Goal: Transaction & Acquisition: Purchase product/service

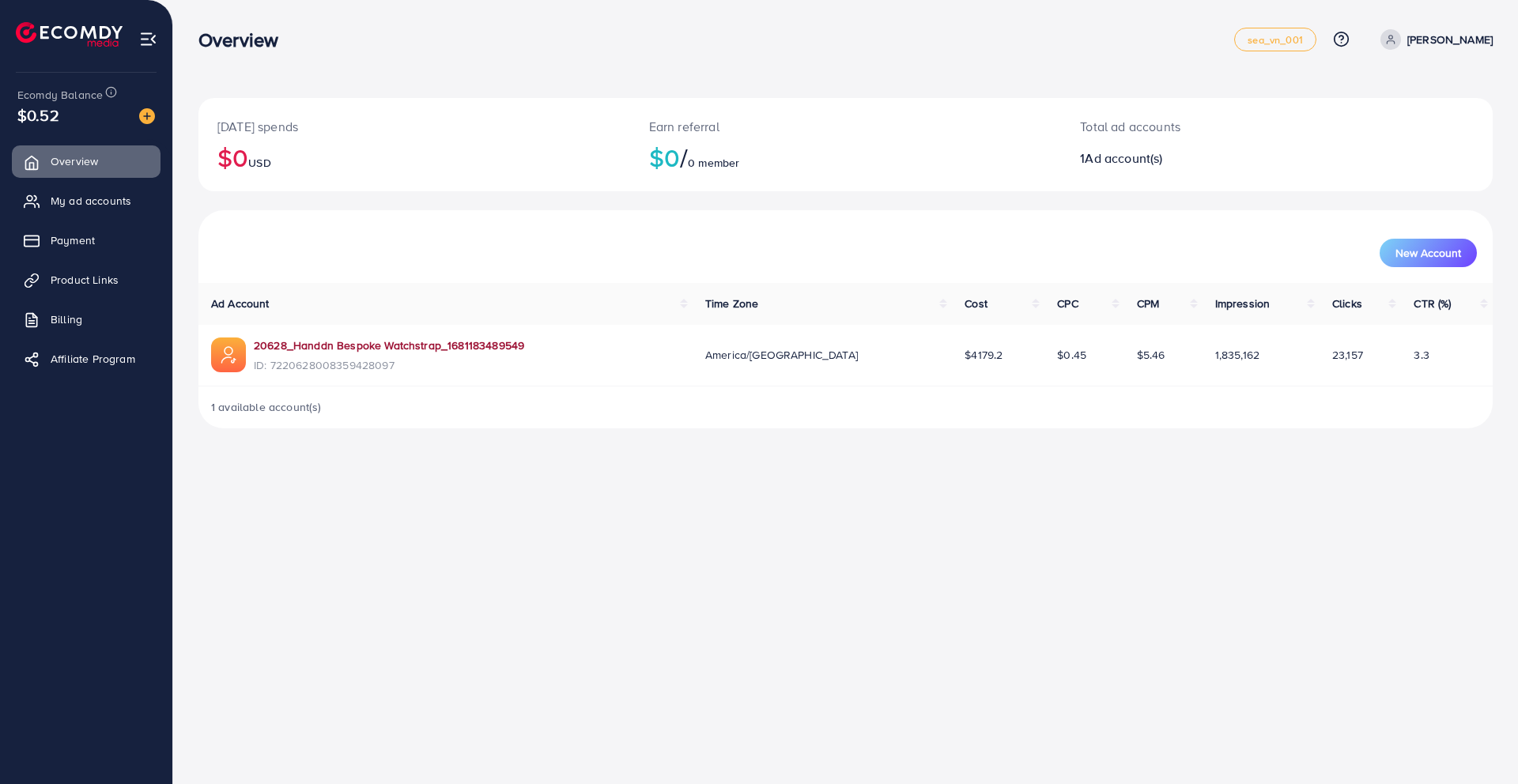
click at [467, 343] on link "20628_Handdn Bespoke Watchstrap_1681183489549" at bounding box center [389, 346] width 270 height 16
click at [490, 347] on link "20628_Handdn Bespoke Watchstrap_1681183489549" at bounding box center [389, 346] width 270 height 16
click at [145, 111] on img at bounding box center [147, 116] width 16 height 16
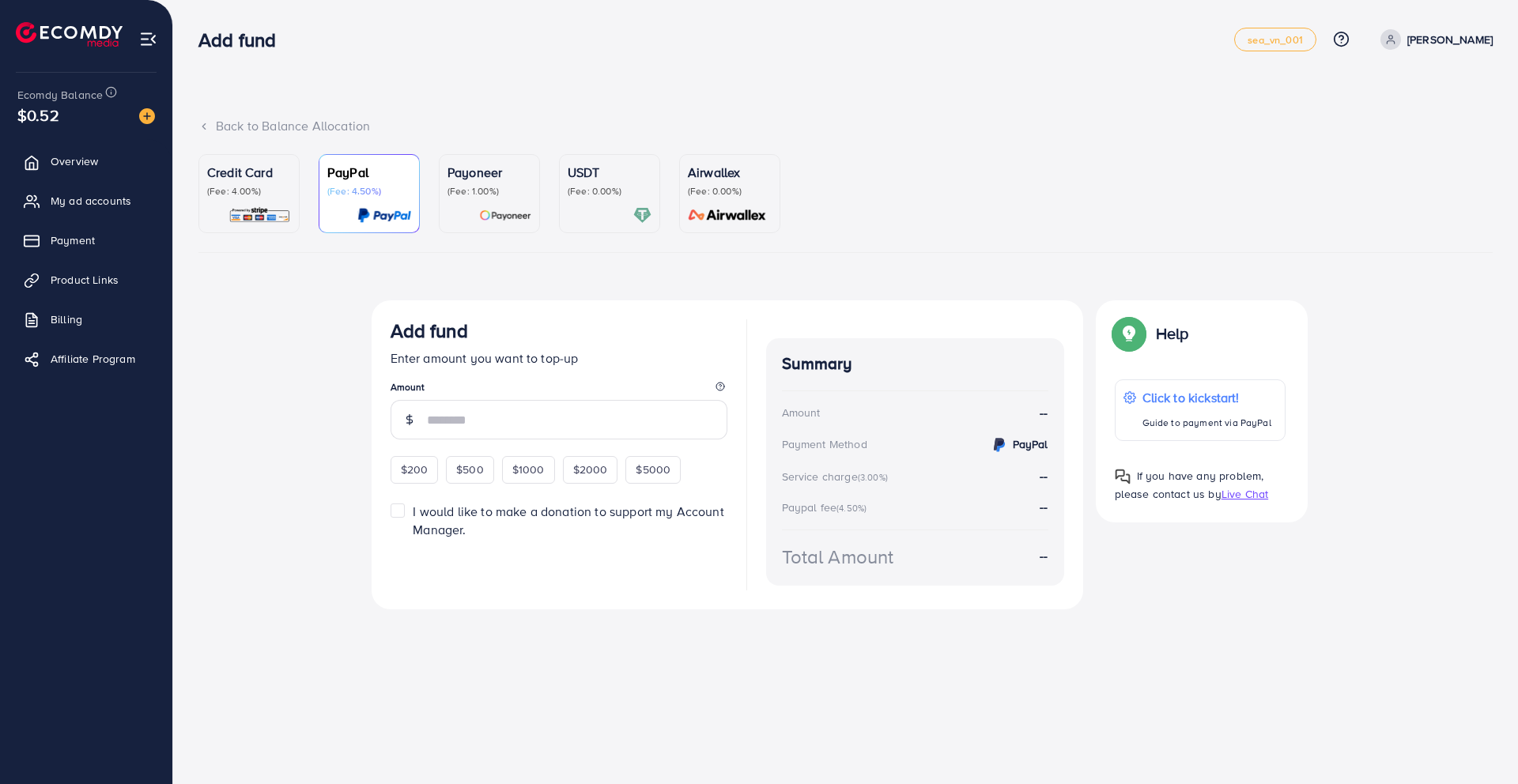
click at [475, 187] on p "(Fee: 1.00%)" at bounding box center [489, 191] width 84 height 13
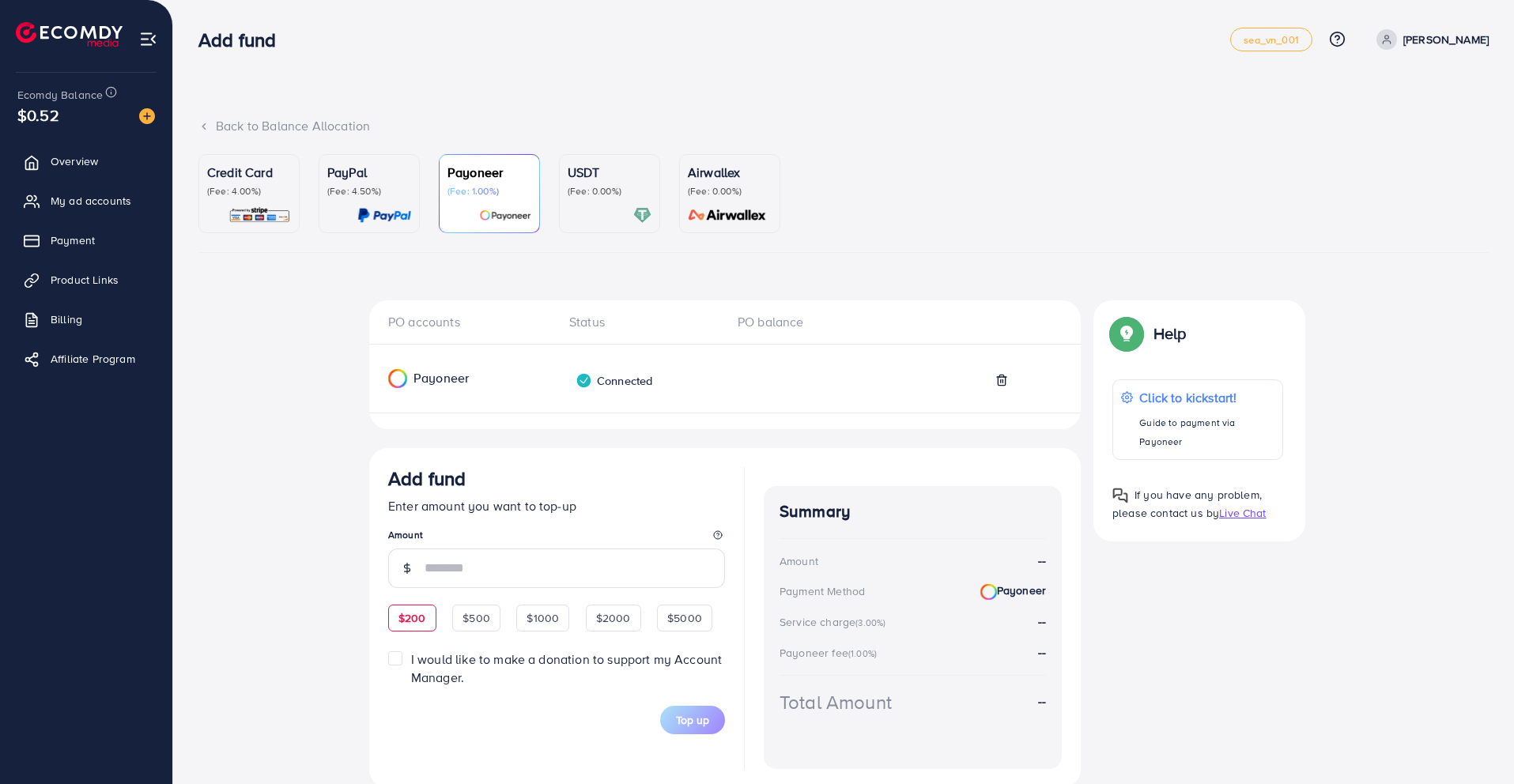
click at [408, 613] on span "$200" at bounding box center [412, 618] width 28 height 16
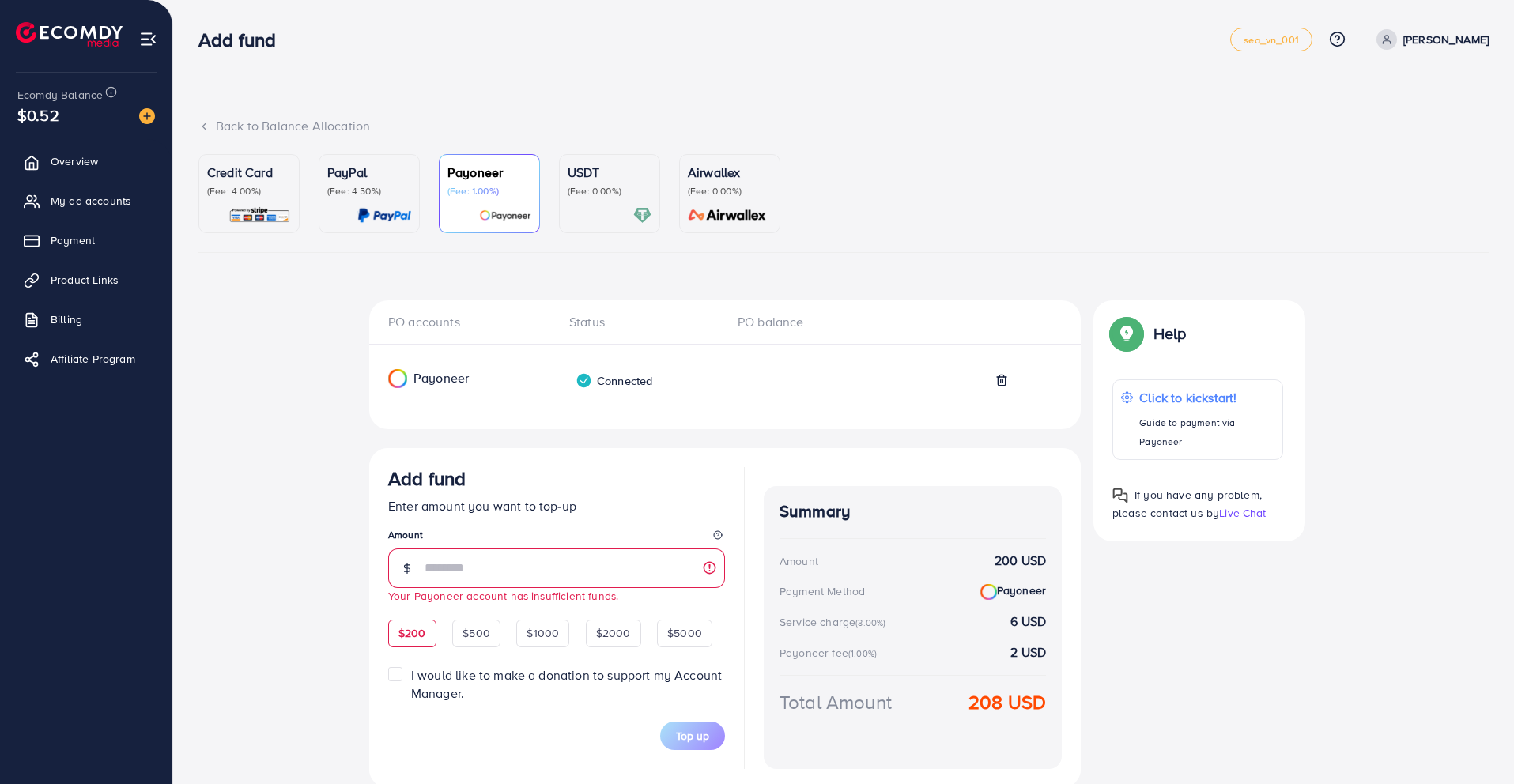
scroll to position [61, 0]
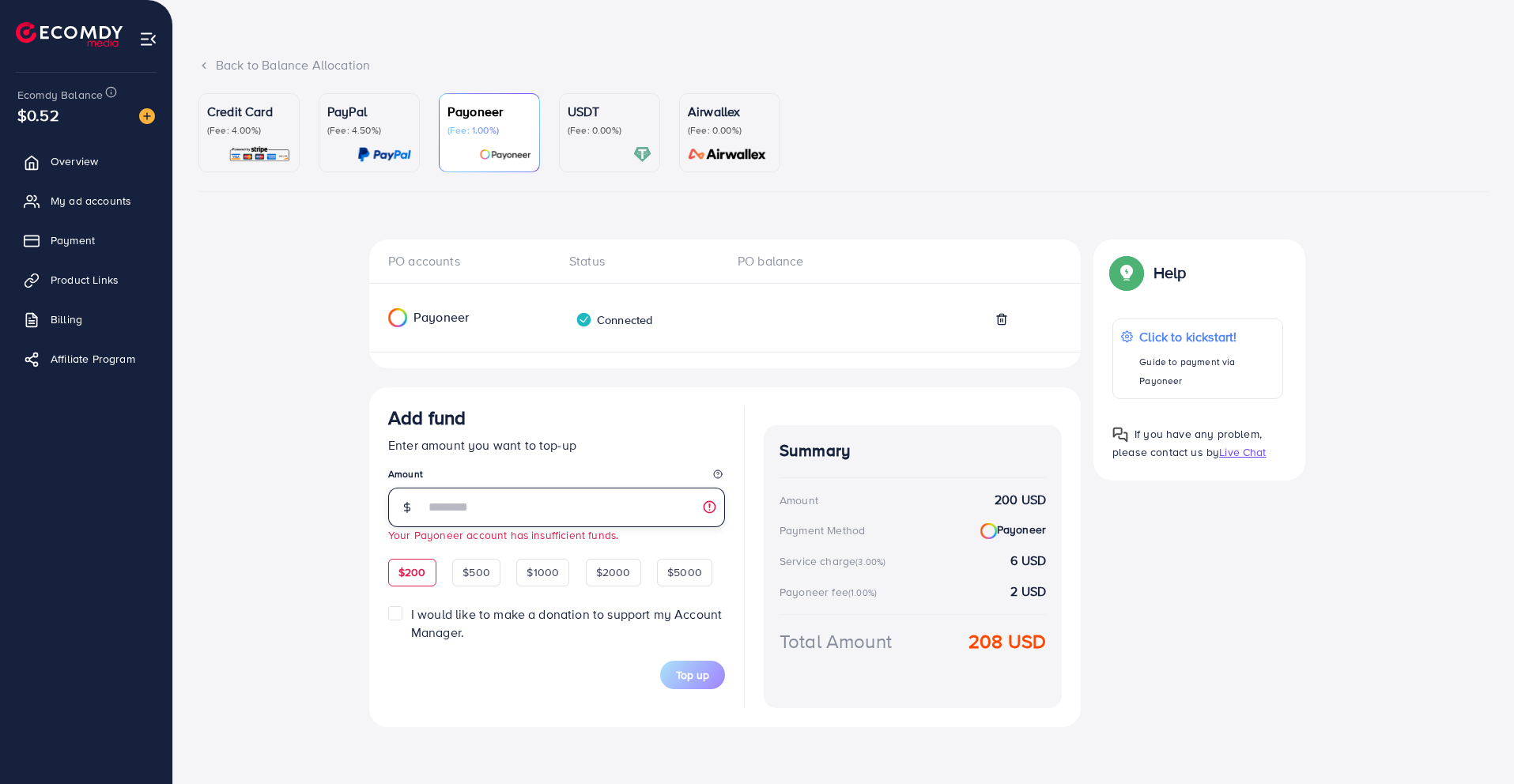
click at [625, 500] on input "***" at bounding box center [575, 508] width 300 height 40
click at [430, 319] on div "Payoneer" at bounding box center [448, 318] width 159 height 19
click at [583, 508] on input "***" at bounding box center [575, 508] width 300 height 40
click at [477, 559] on div "$500" at bounding box center [477, 573] width 49 height 27
click at [414, 563] on div "$200" at bounding box center [412, 573] width 49 height 27
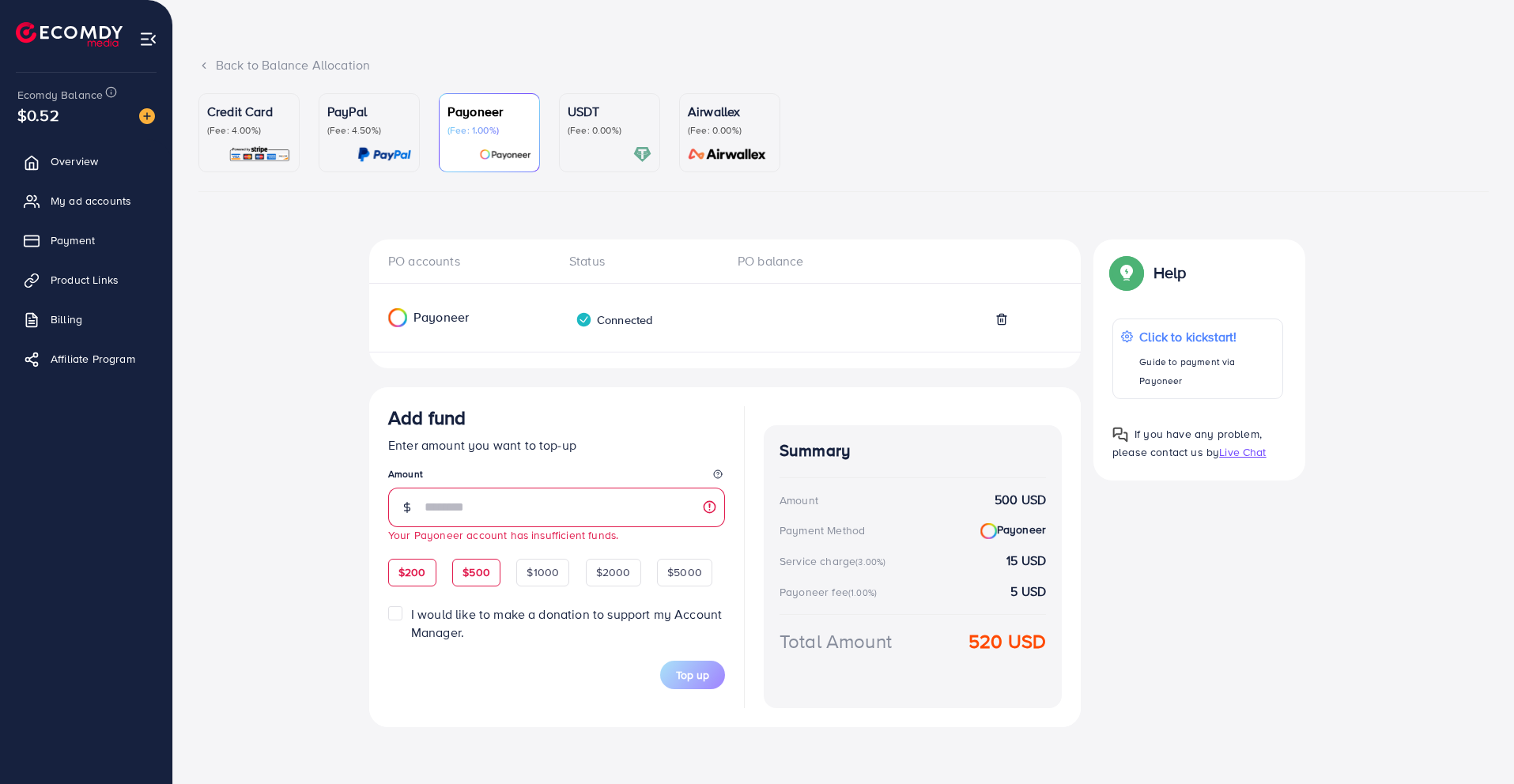
type input "***"
click at [411, 614] on label "I would like to make a donation to support my Account Manager." at bounding box center [568, 624] width 314 height 37
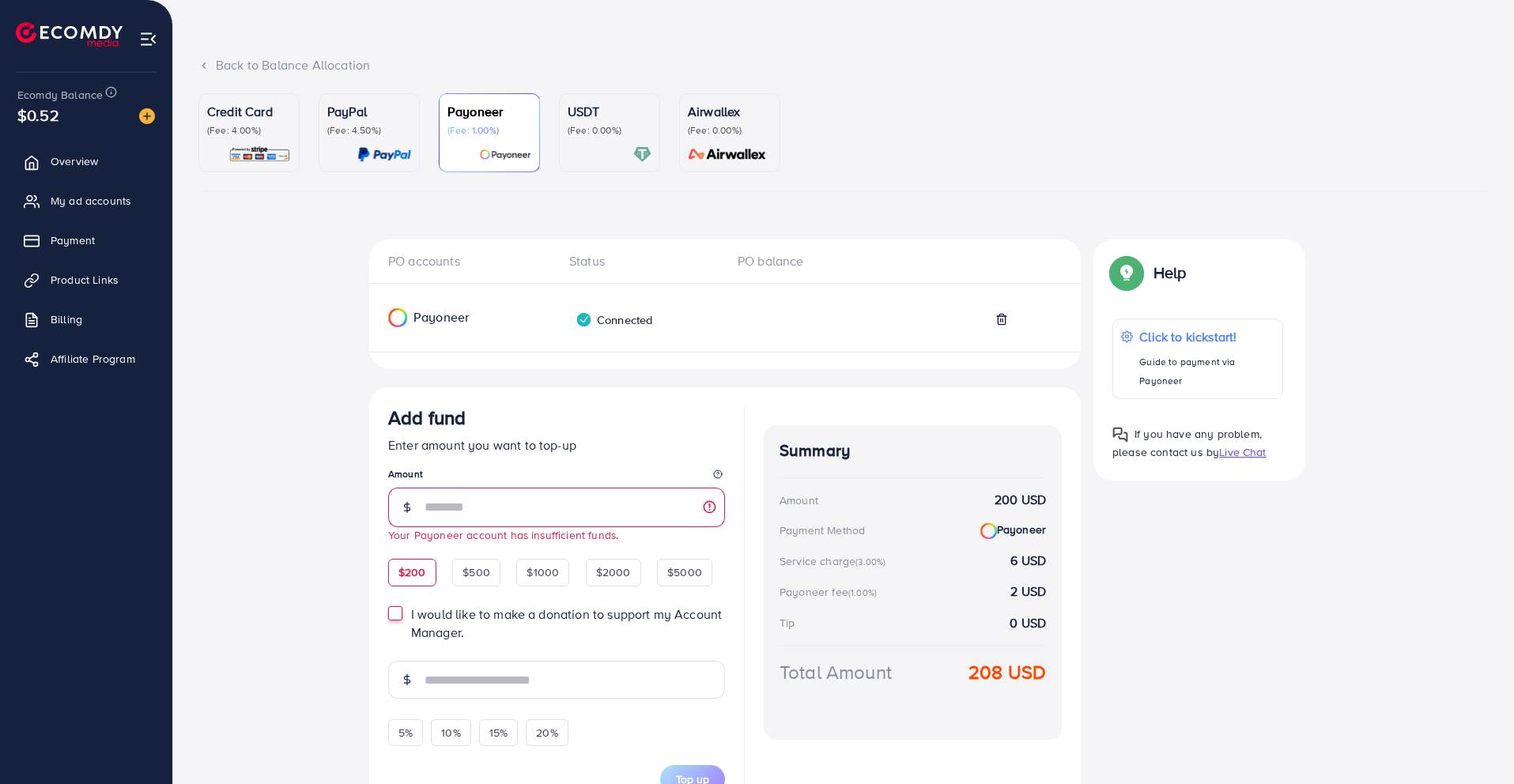
scroll to position [147, 0]
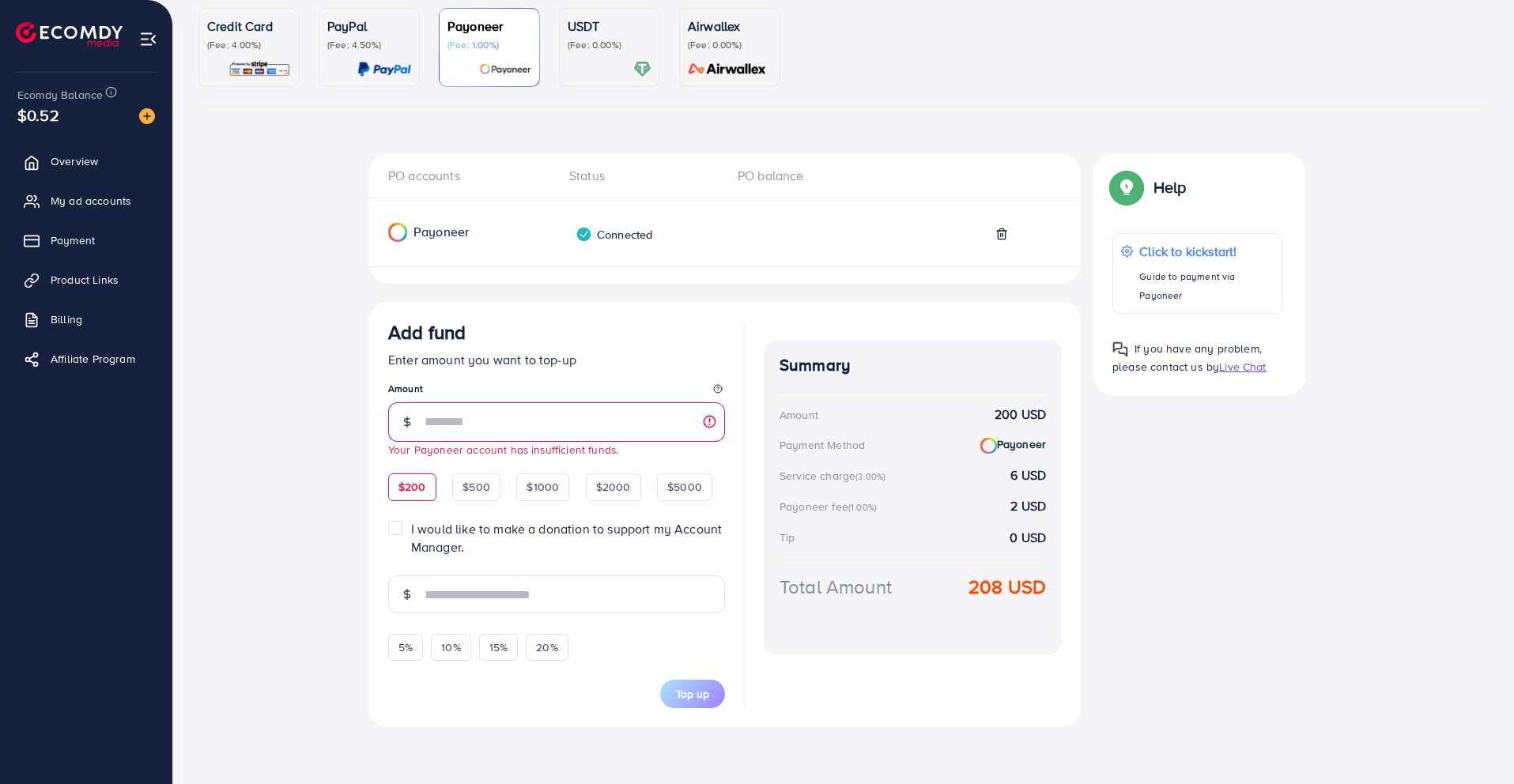
click at [411, 527] on label "I would like to make a donation to support my Account Manager." at bounding box center [568, 539] width 314 height 37
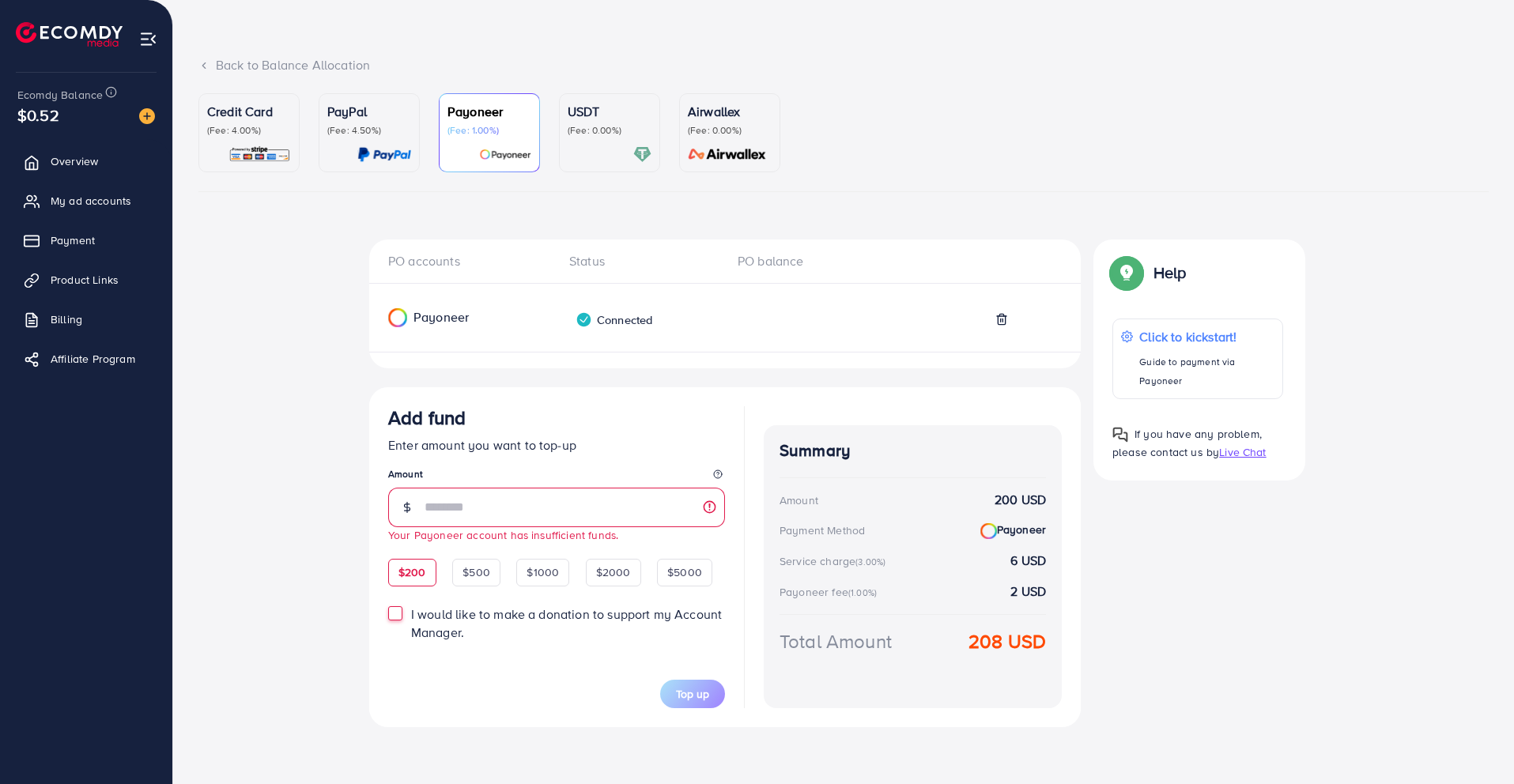
scroll to position [61, 0]
click at [559, 539] on small "Your Payoneer account has insufficient funds." at bounding box center [503, 535] width 230 height 15
copy span "Your Payoneer account has insufficient funds."
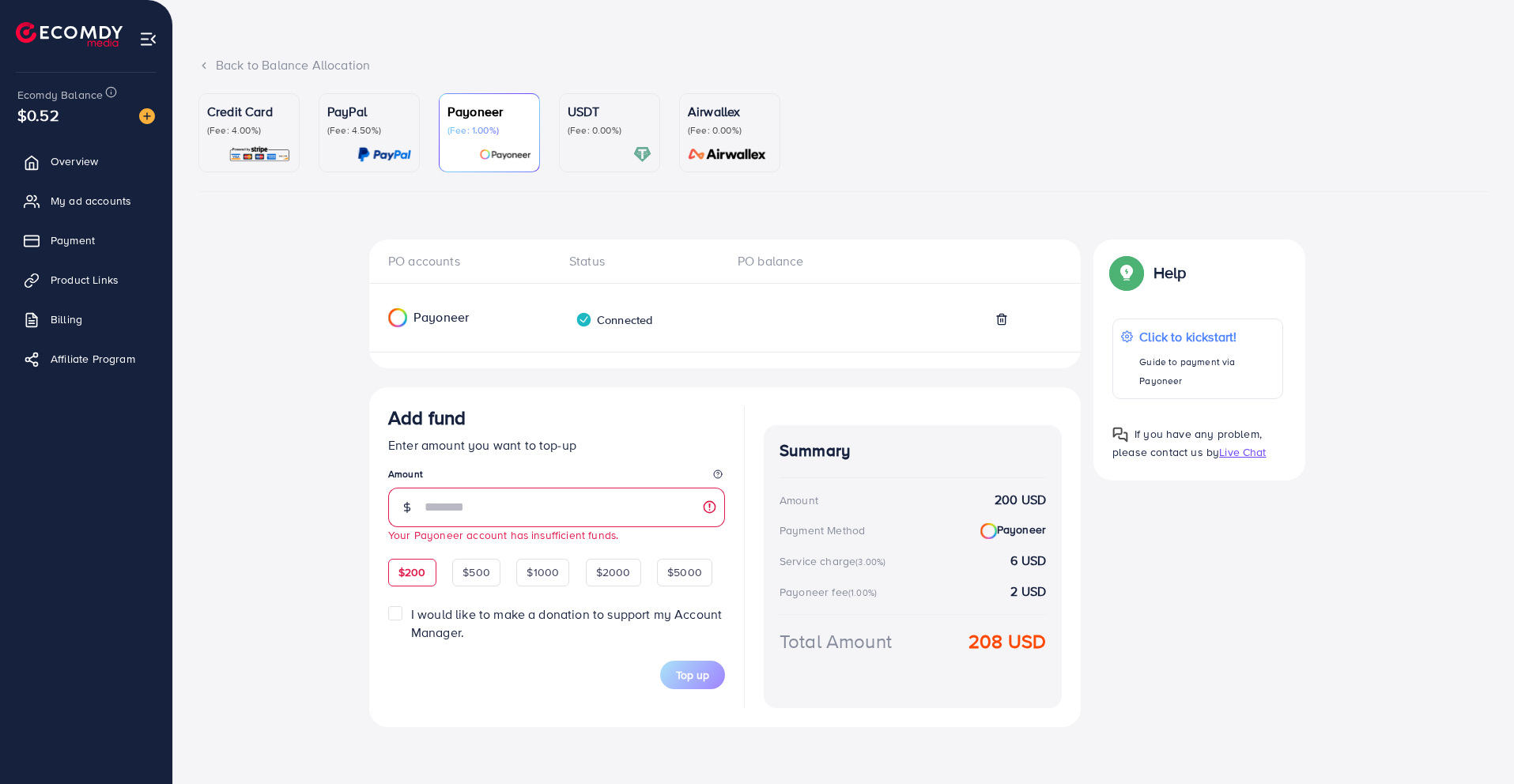
click at [1218, 606] on div "PO accounts Status PO balance Payoneer Connected Add fund Enter amount you want…" at bounding box center [843, 500] width 949 height 519
click at [606, 316] on div "Connected" at bounding box center [614, 319] width 76 height 17
click at [627, 328] on div "Connected" at bounding box center [614, 319] width 76 height 17
click at [497, 109] on p "Payoneer" at bounding box center [489, 112] width 84 height 19
click at [91, 237] on span "Payment" at bounding box center [76, 241] width 45 height 16
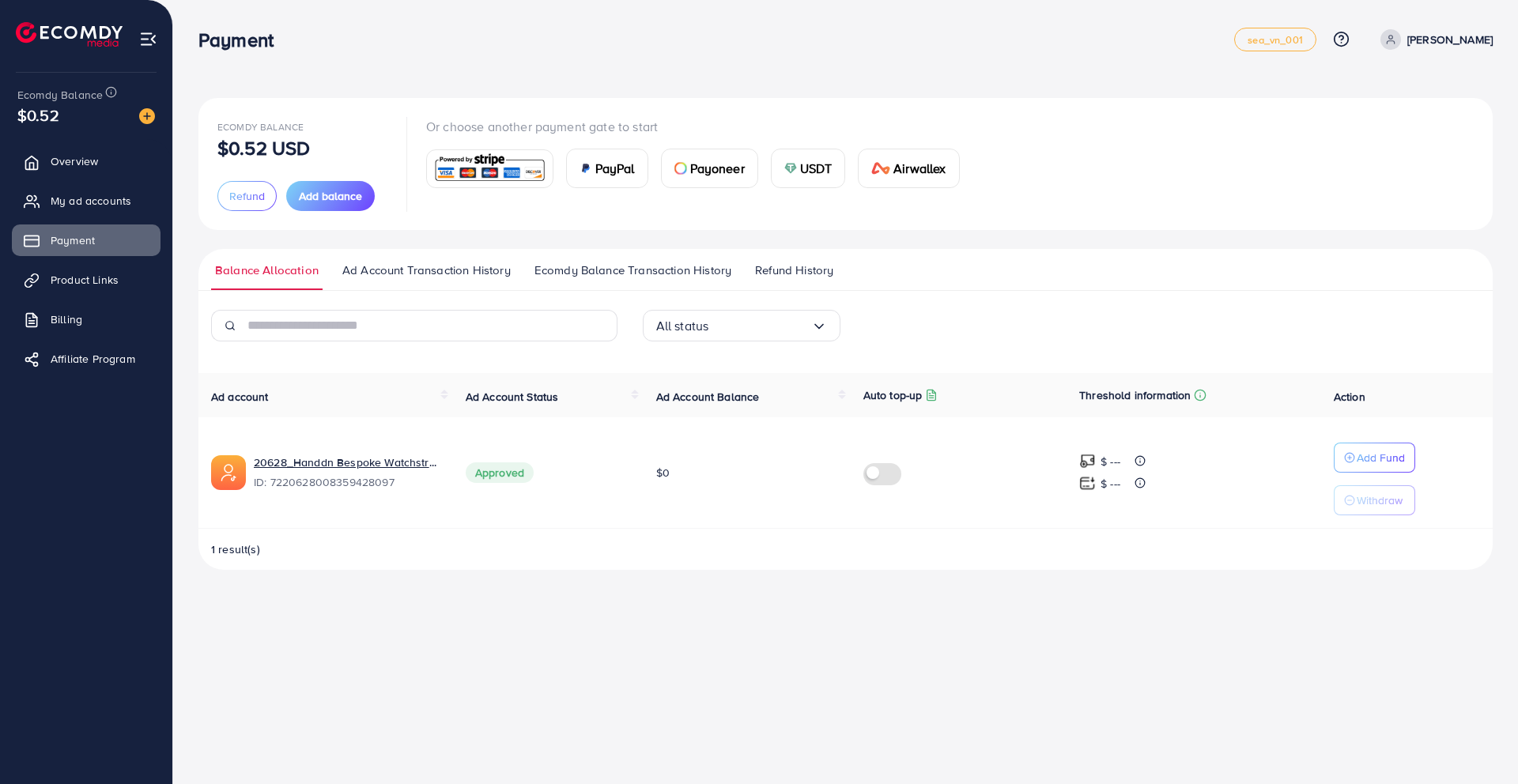
click at [143, 117] on img at bounding box center [147, 116] width 16 height 16
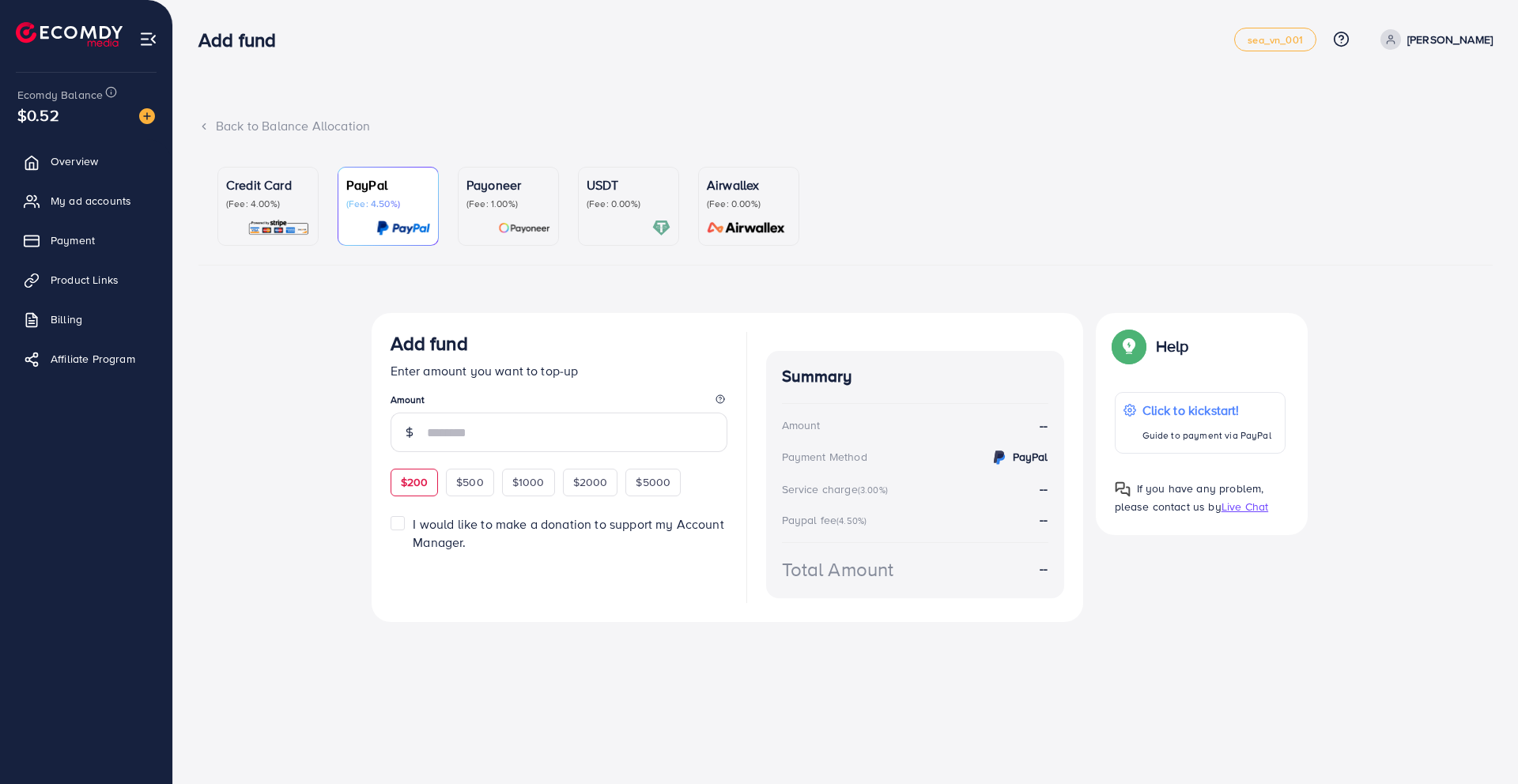
click at [426, 483] on span "$200" at bounding box center [414, 482] width 28 height 16
type input "***"
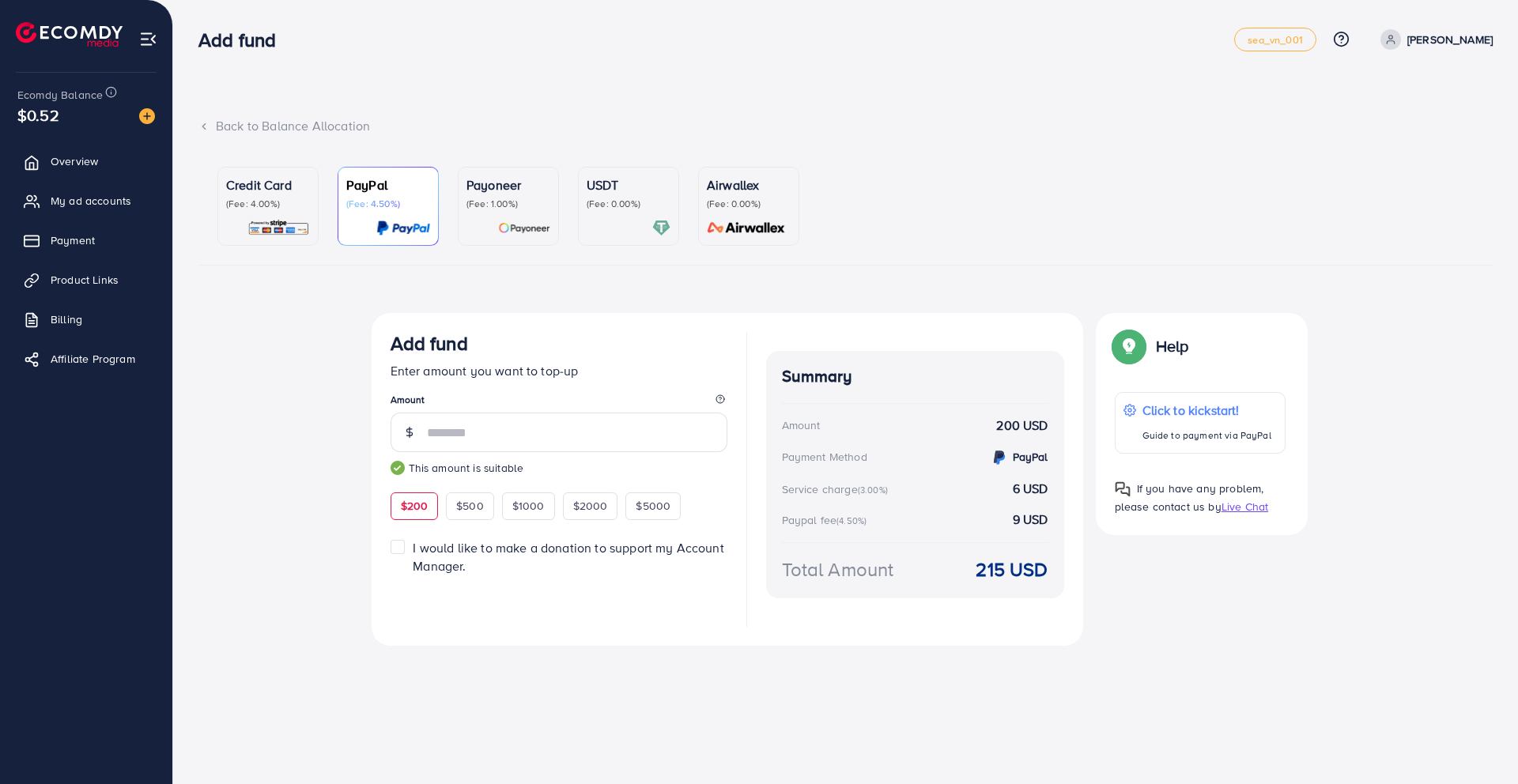
click at [505, 221] on img at bounding box center [524, 228] width 52 height 18
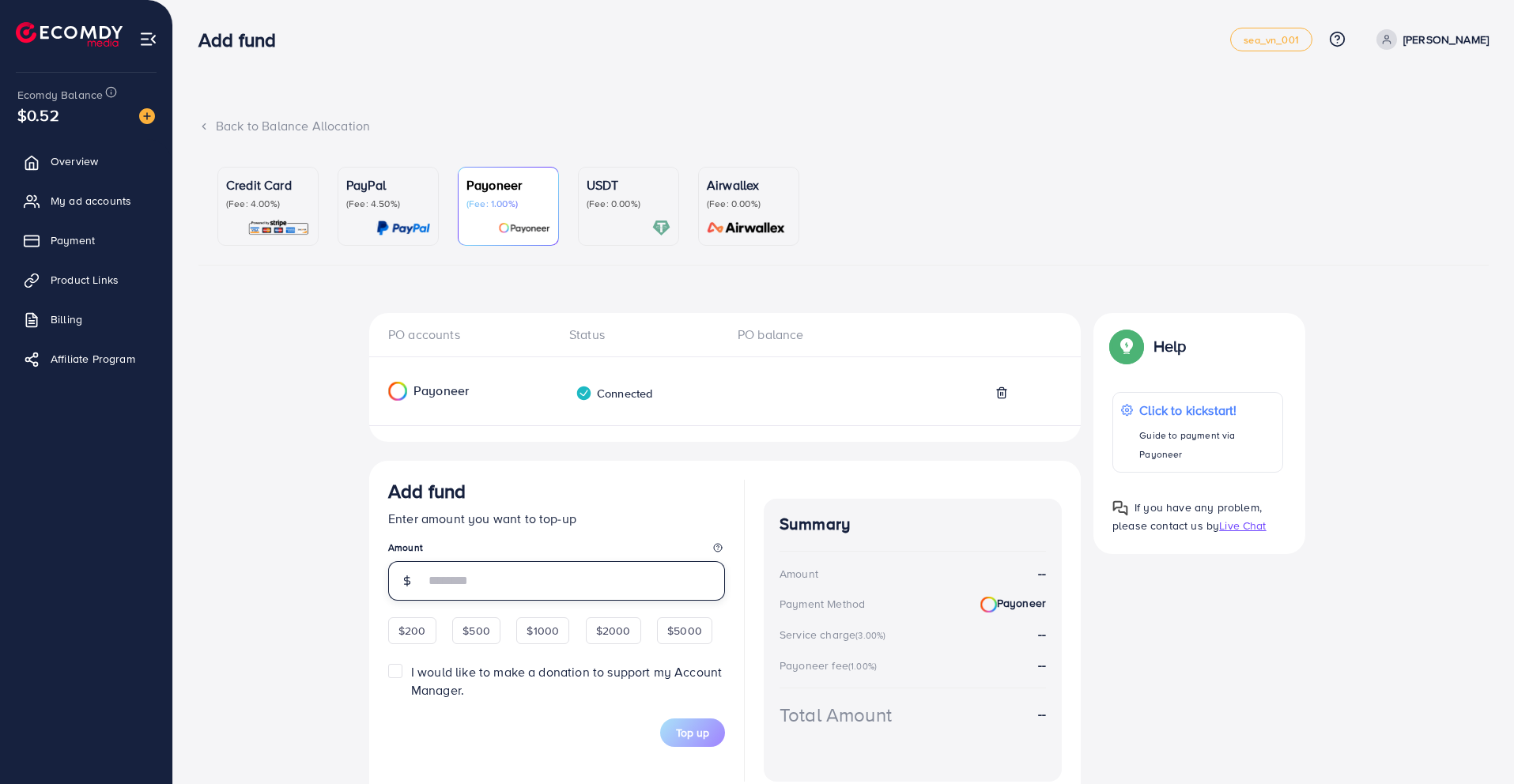
click at [519, 583] on input "number" at bounding box center [575, 582] width 300 height 40
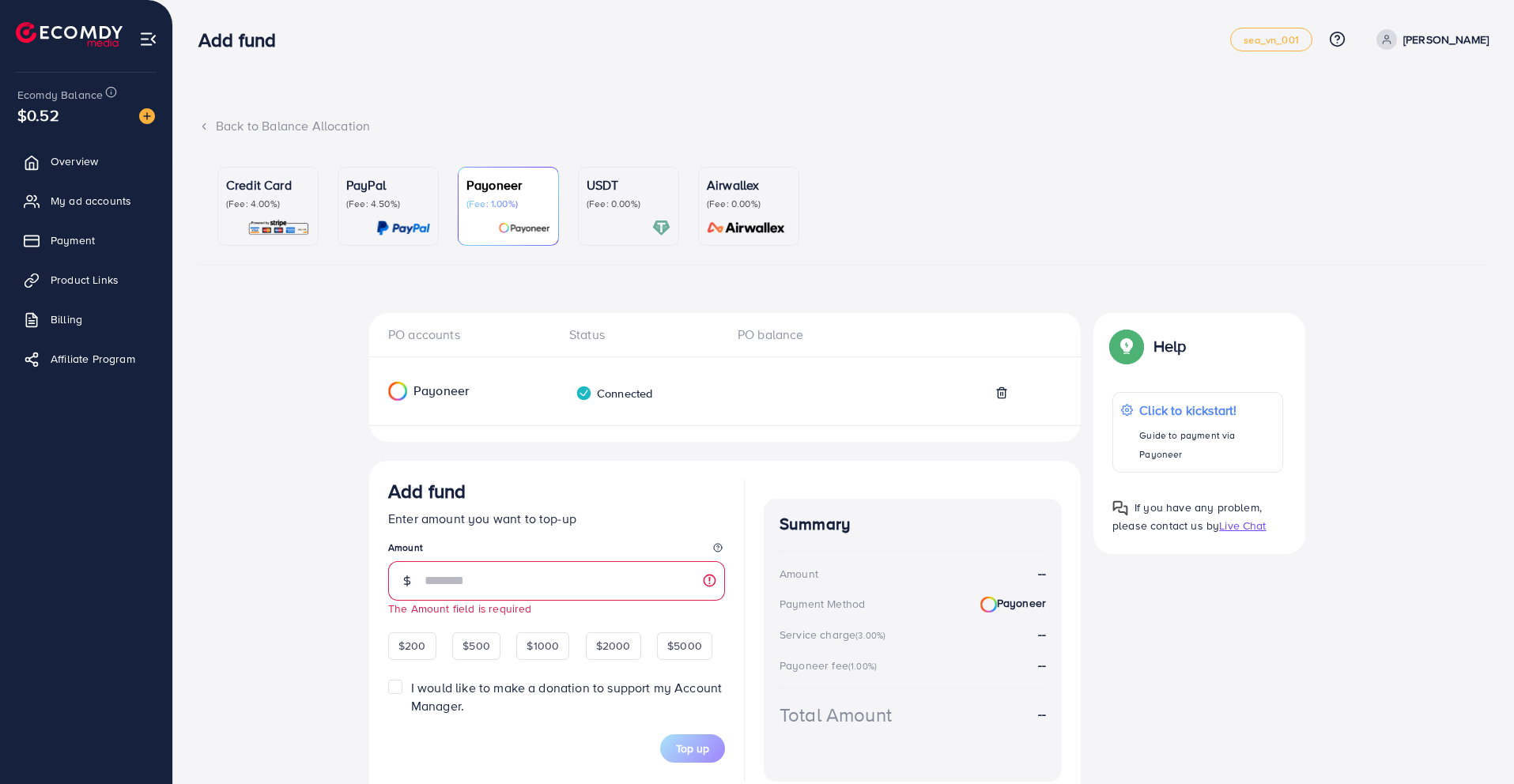
click at [635, 386] on div "Connected" at bounding box center [614, 393] width 76 height 17
click at [600, 391] on div "Connected" at bounding box center [614, 393] width 76 height 17
click at [994, 380] on div "Payoneer Connected" at bounding box center [724, 397] width 712 height 57
click at [1003, 394] on icon at bounding box center [1002, 393] width 13 height 13
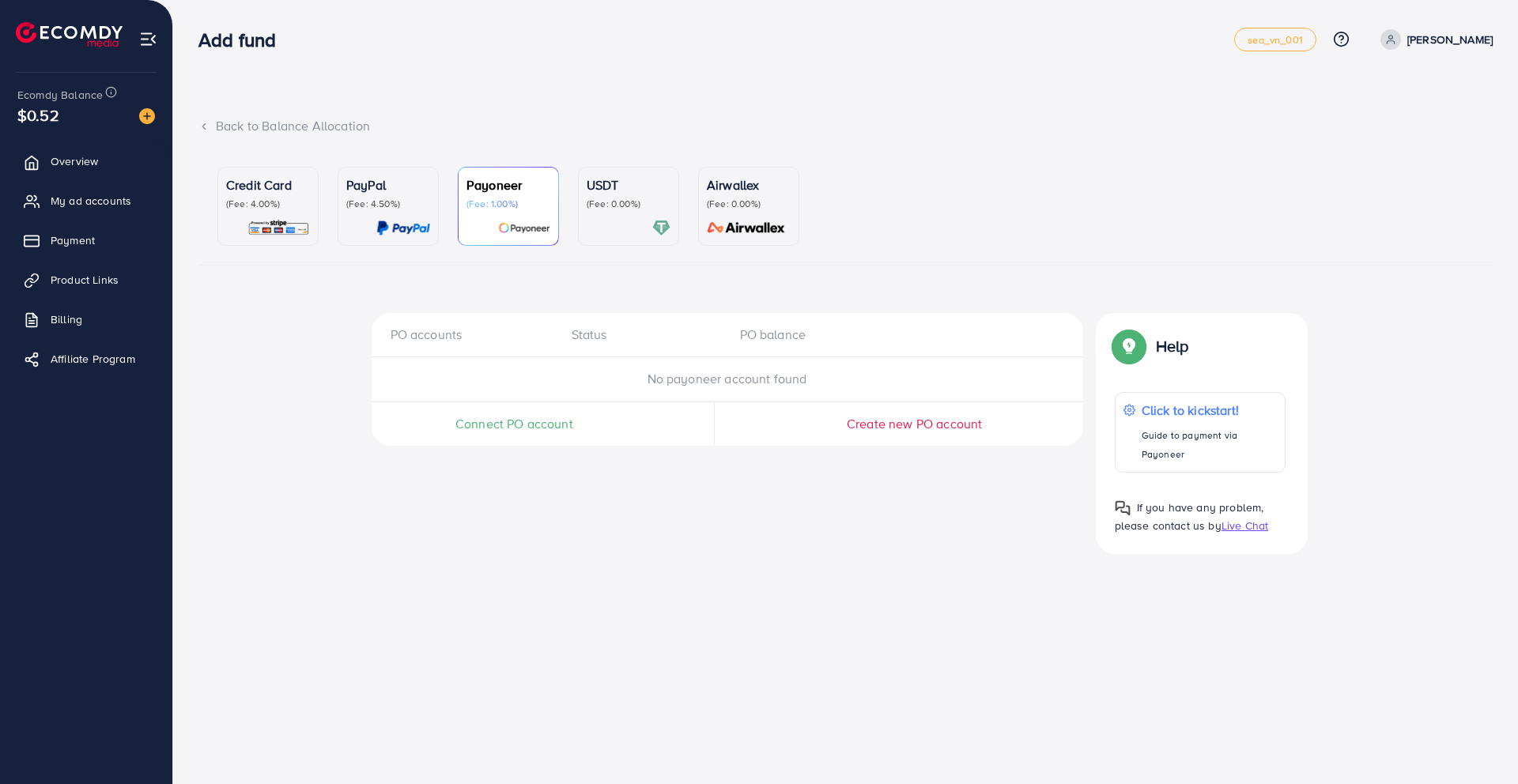
click at [526, 421] on span "Connect PO account" at bounding box center [515, 424] width 118 height 18
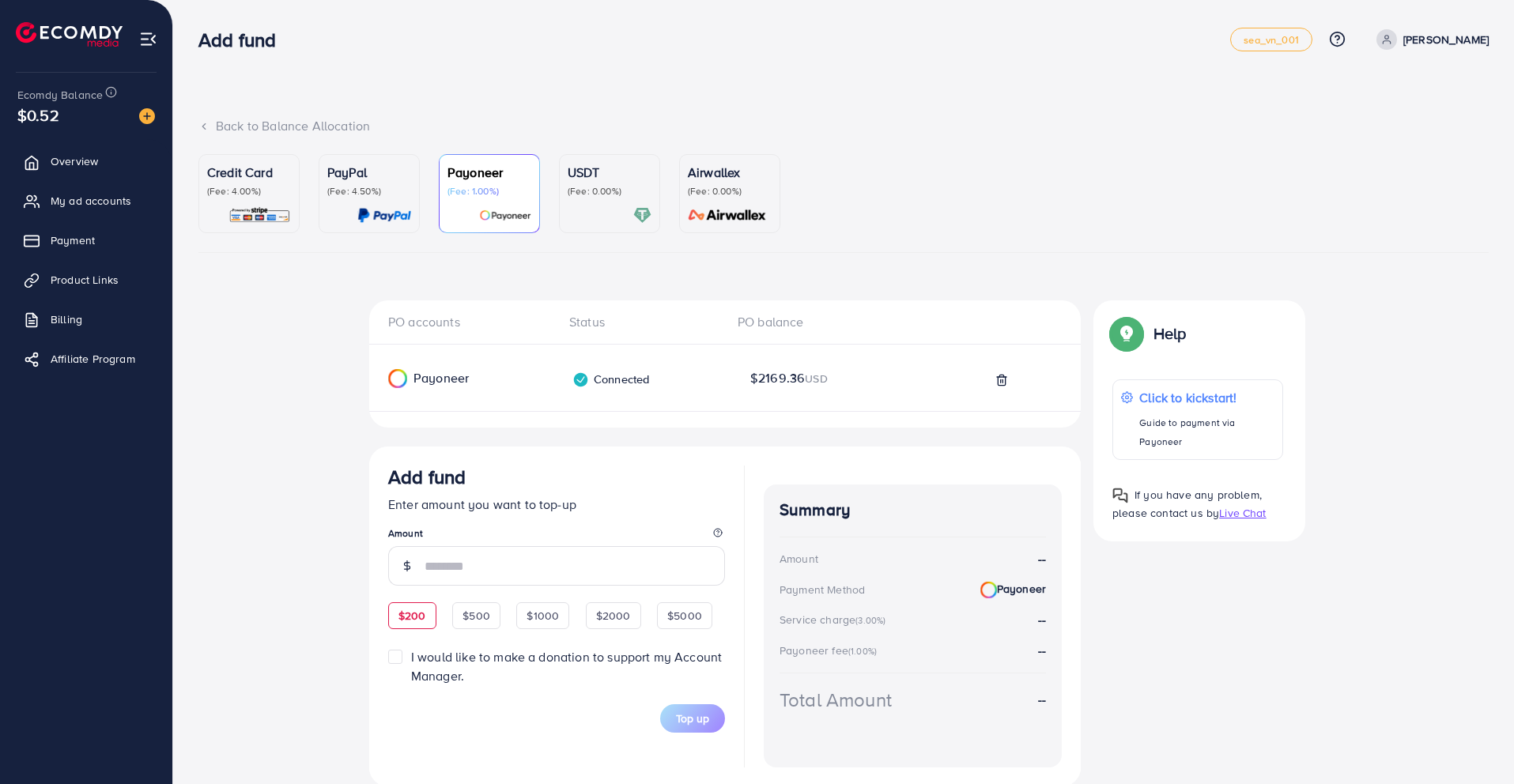
click at [409, 619] on div "$200" at bounding box center [412, 616] width 49 height 27
type input "***"
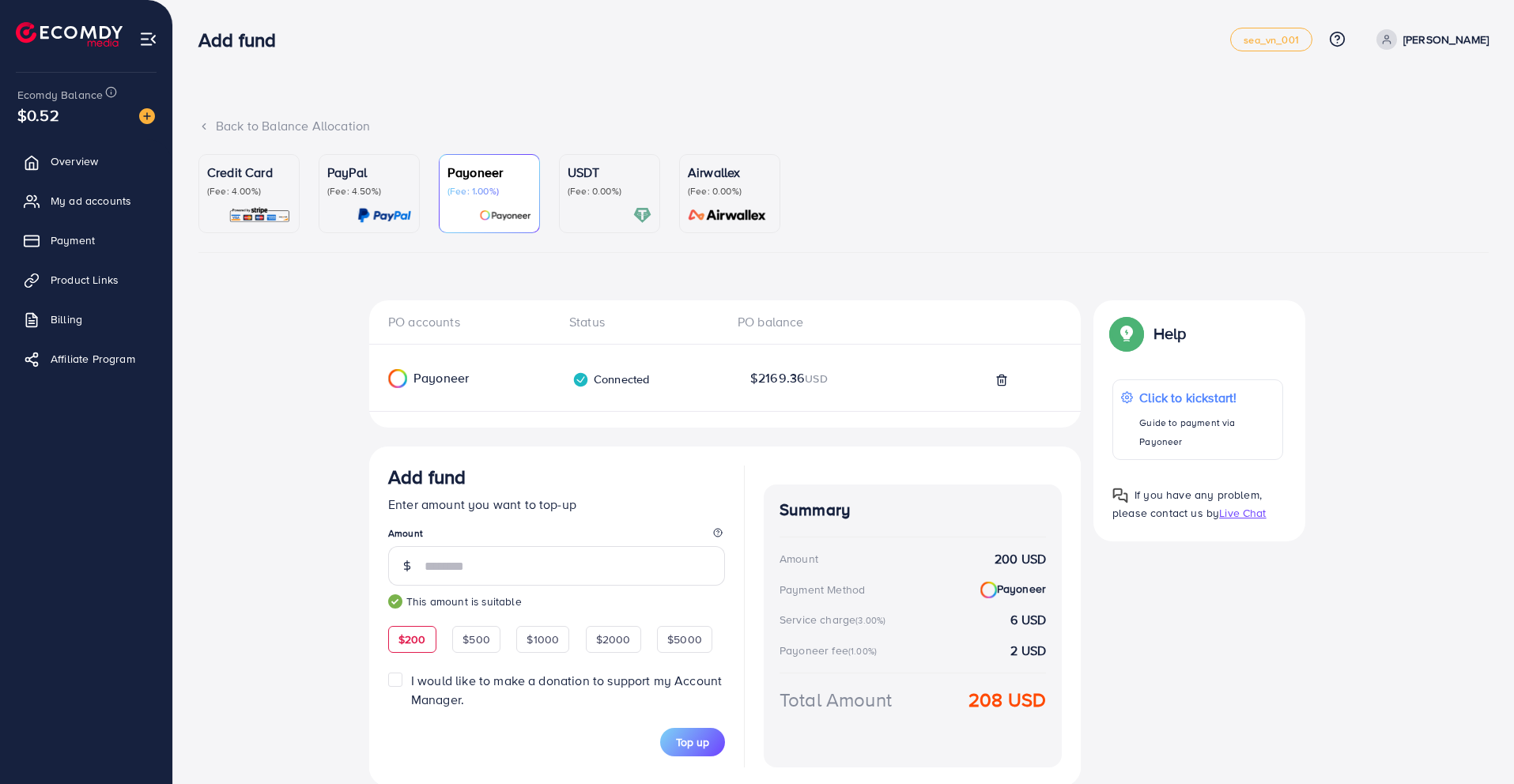
scroll to position [59, 0]
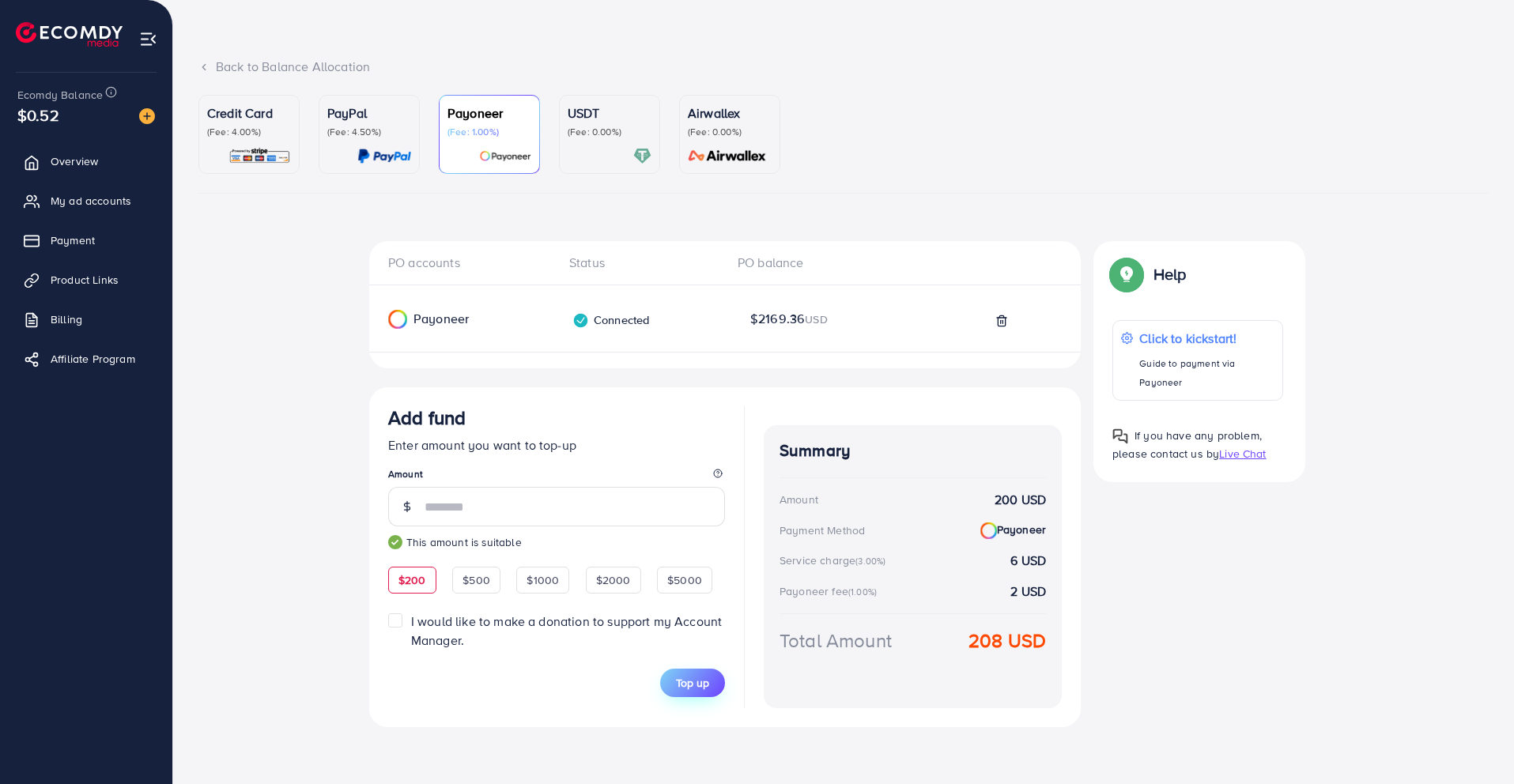
click at [699, 684] on span "Top up" at bounding box center [692, 683] width 33 height 16
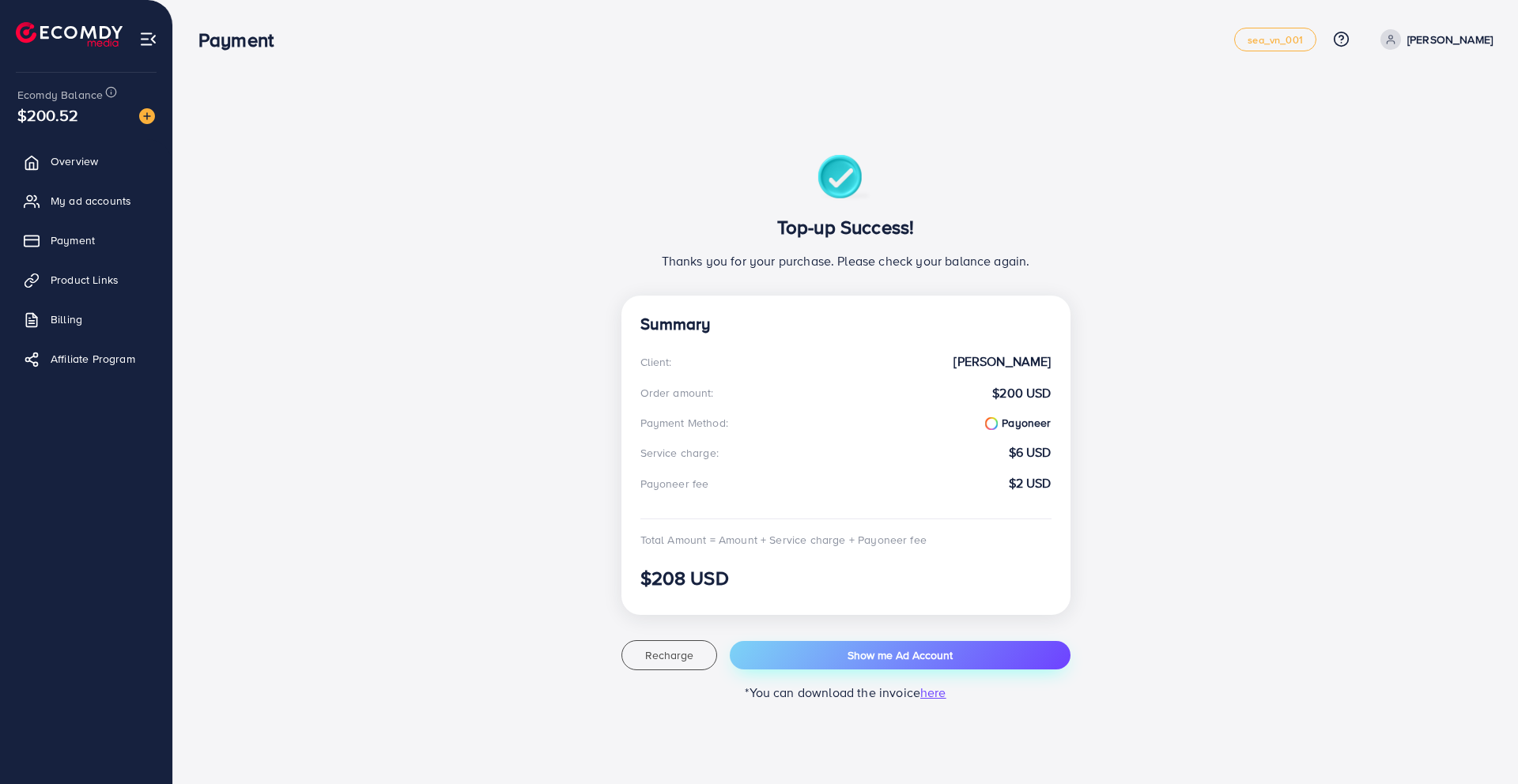
click at [877, 660] on span "Show me Ad Account" at bounding box center [900, 656] width 105 height 16
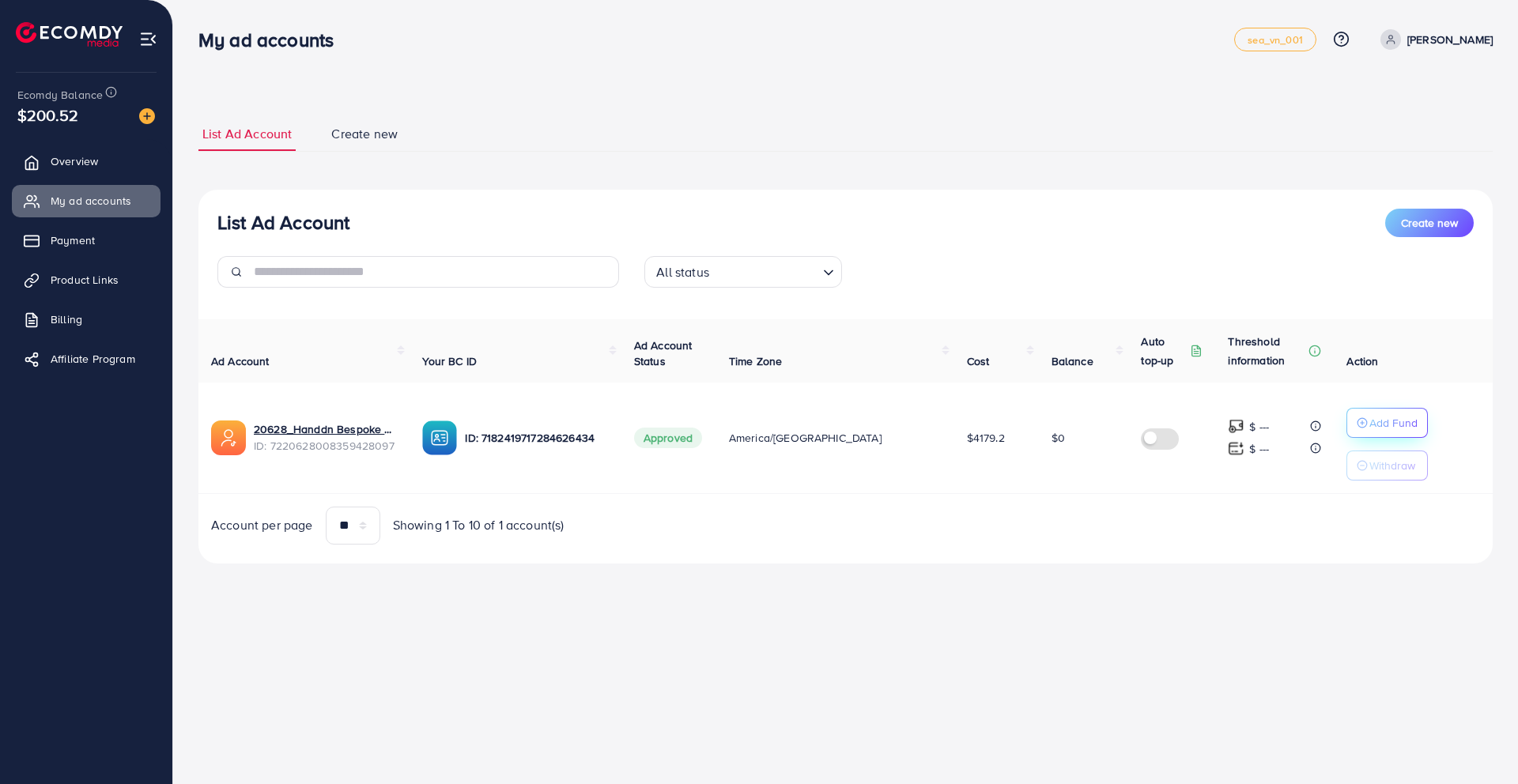
click at [1370, 427] on p "Add Fund" at bounding box center [1394, 423] width 49 height 19
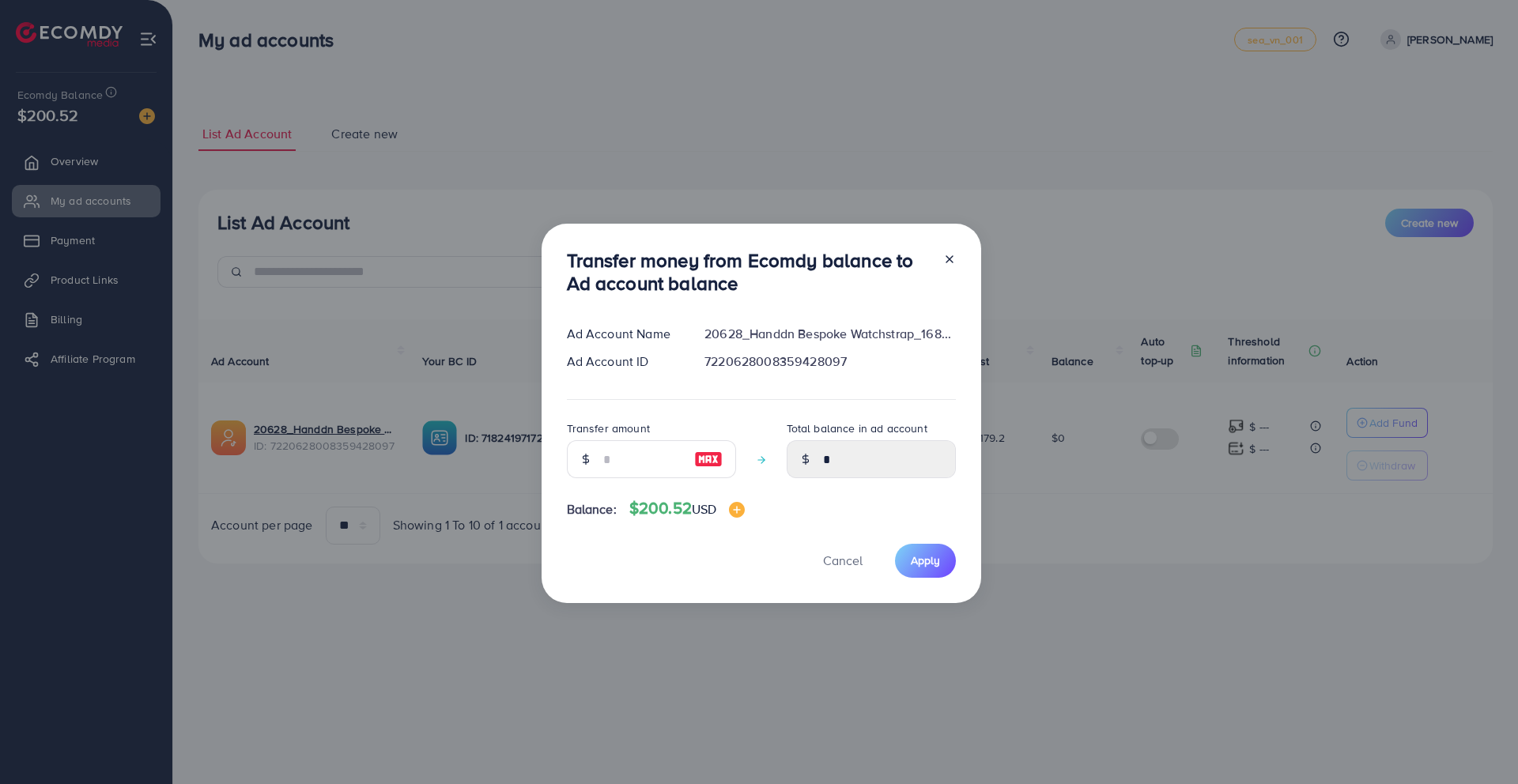
click at [705, 457] on img at bounding box center [708, 460] width 29 height 19
type input "***"
type input "******"
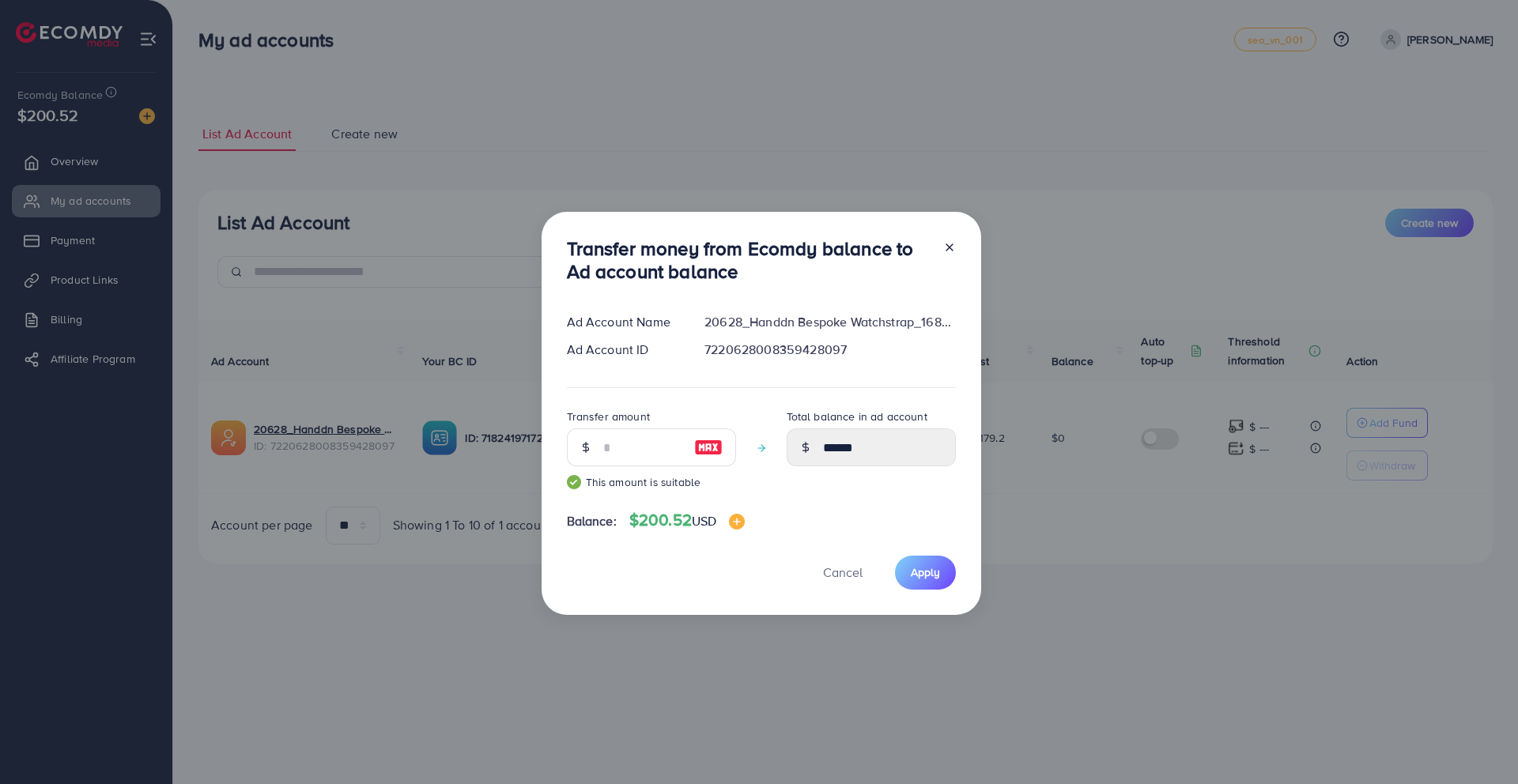
click at [933, 554] on div "Transfer money from Ecomdy balance to Ad account balance Ad Account Name 20628_…" at bounding box center [762, 414] width 440 height 403
click at [924, 581] on button "Apply" at bounding box center [925, 573] width 61 height 34
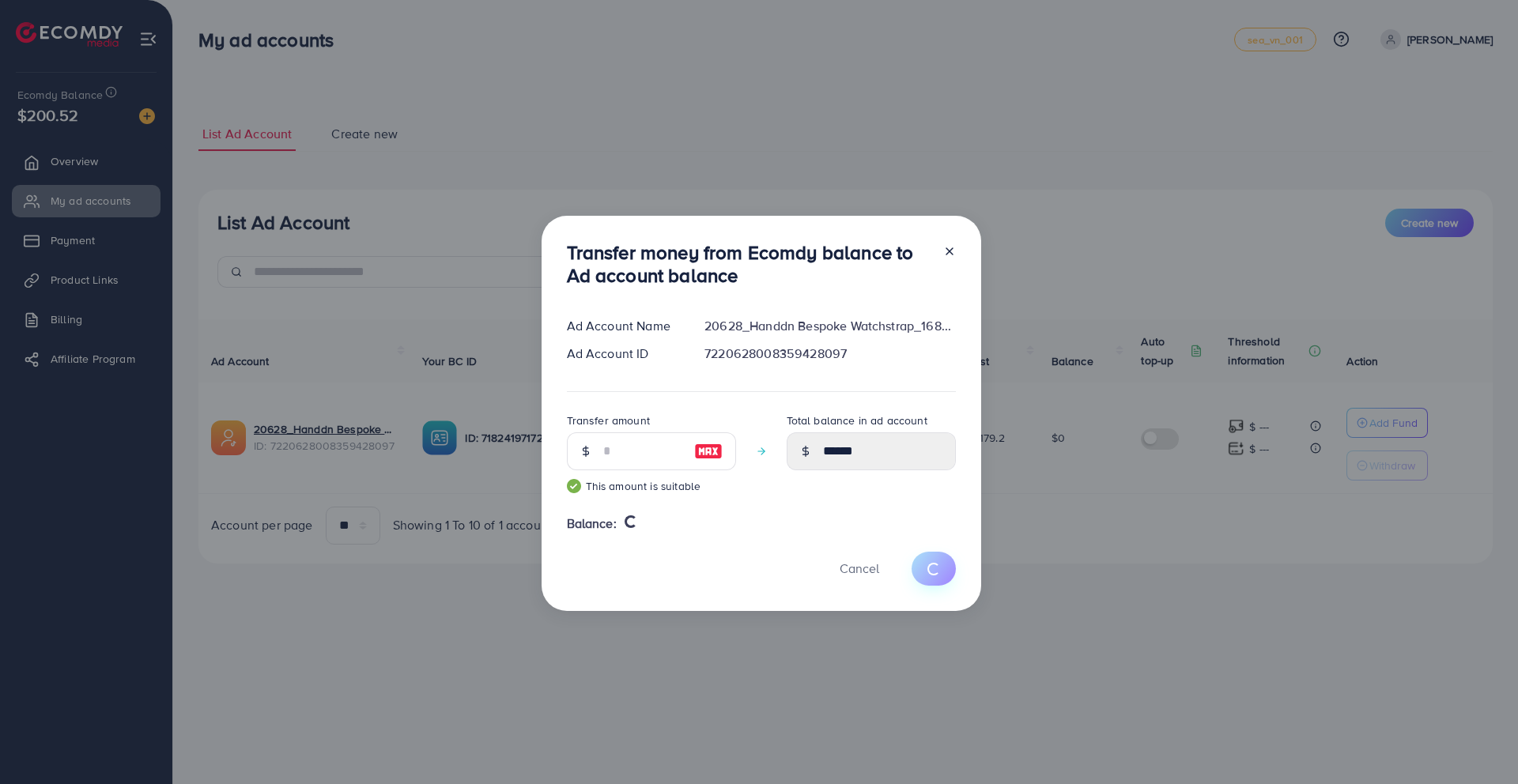
type input "*"
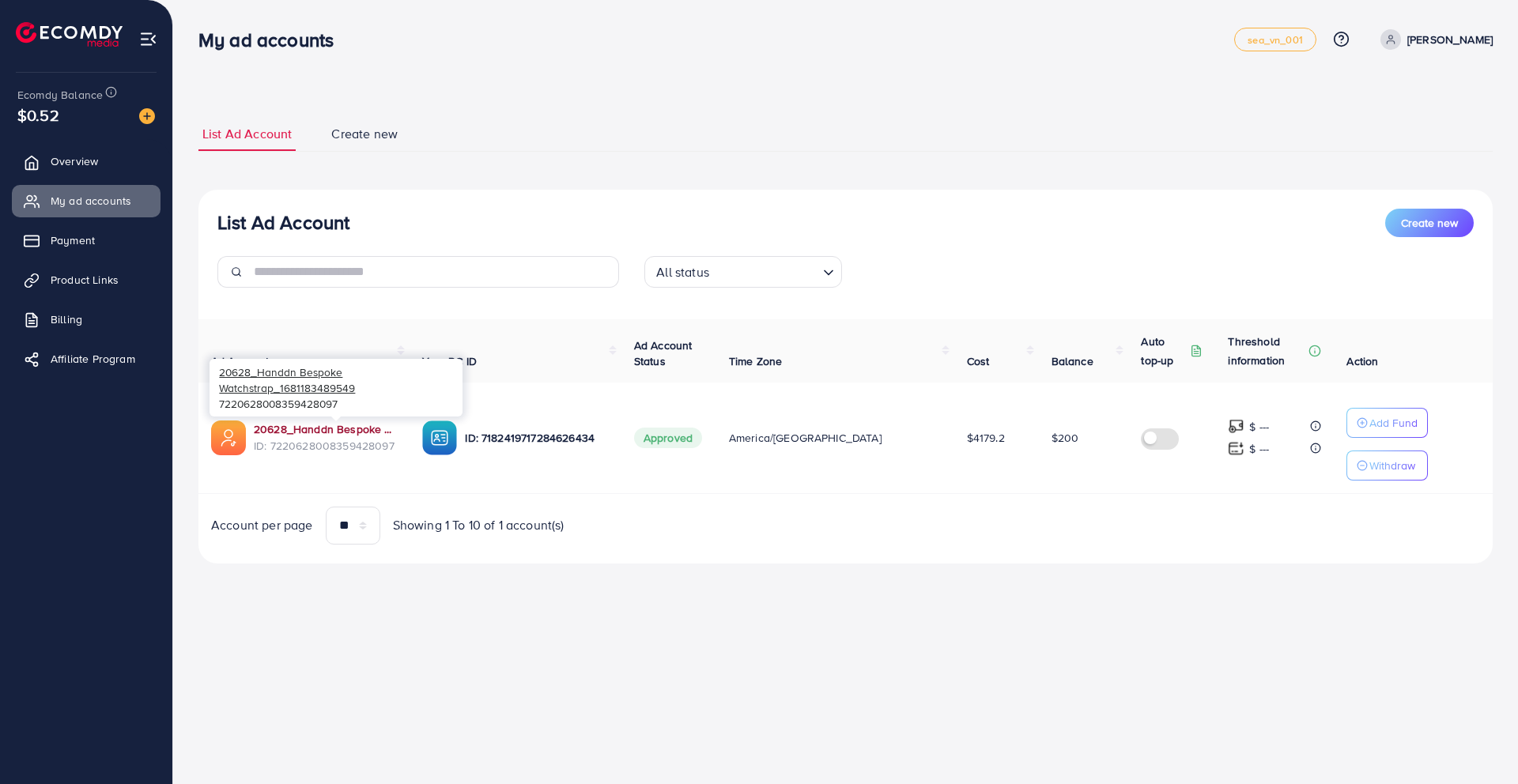
click at [343, 429] on link "20628_Handdn Bespoke Watchstrap_1681183489549" at bounding box center [326, 429] width 143 height 16
click at [65, 159] on span "Overview" at bounding box center [78, 162] width 48 height 16
